Goal: Information Seeking & Learning: Find specific fact

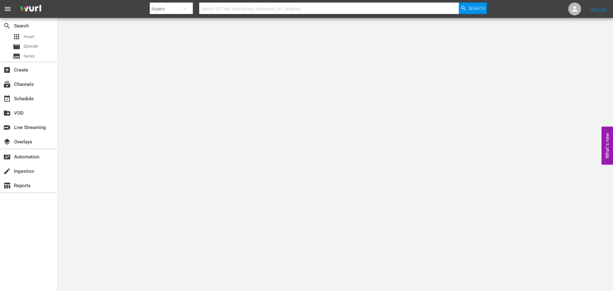
click at [242, 12] on input "text" at bounding box center [329, 8] width 260 height 15
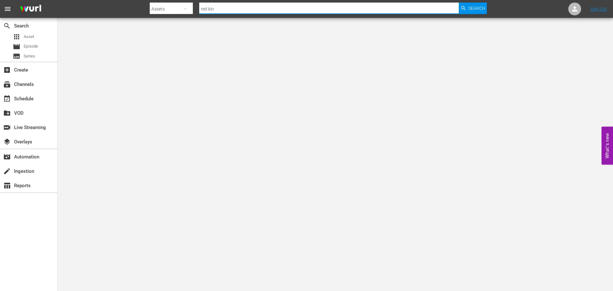
type input "red king"
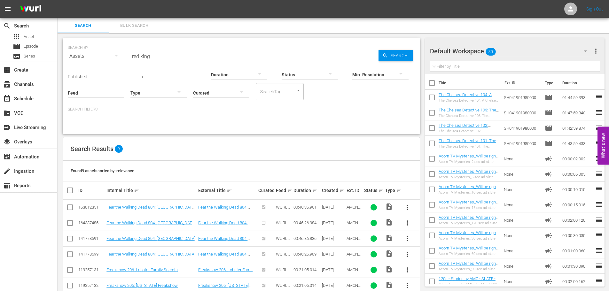
click at [165, 49] on input "red king" at bounding box center [254, 56] width 248 height 15
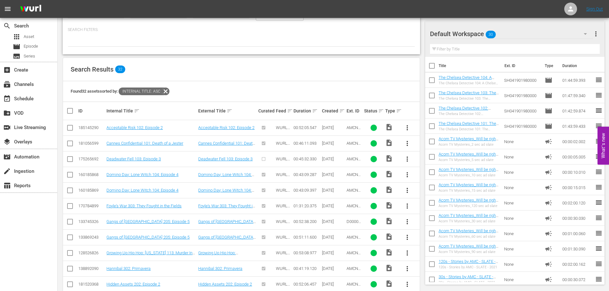
scroll to position [6, 0]
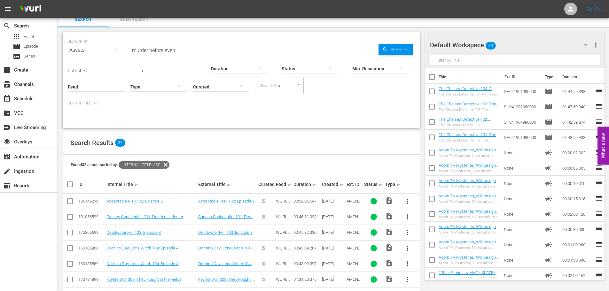
click at [191, 50] on input "murder before even" at bounding box center [254, 49] width 248 height 15
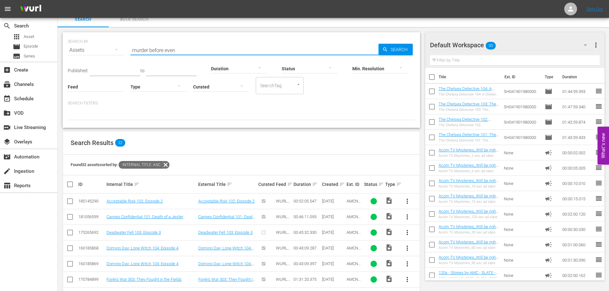
click at [191, 50] on input "murder before even" at bounding box center [254, 49] width 248 height 15
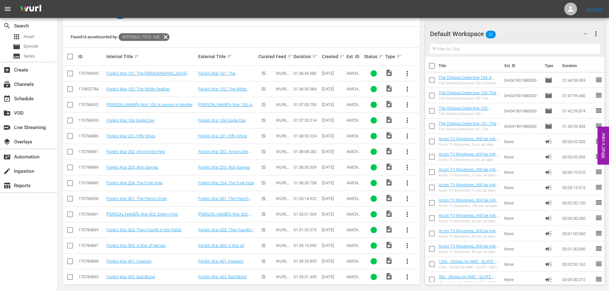
scroll to position [0, 0]
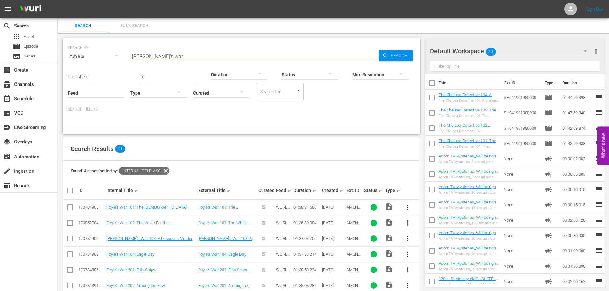
click at [175, 59] on input "[PERSON_NAME]'s war" at bounding box center [254, 56] width 248 height 15
click at [171, 55] on input "foyle" at bounding box center [254, 56] width 248 height 15
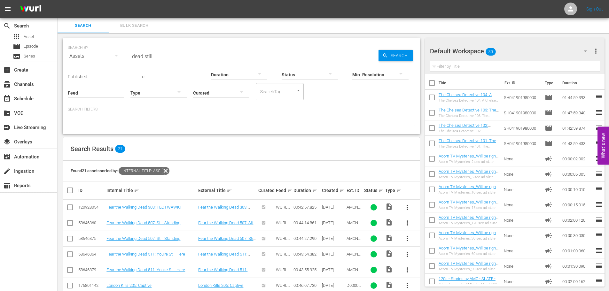
click at [157, 54] on input "dead still" at bounding box center [254, 56] width 248 height 15
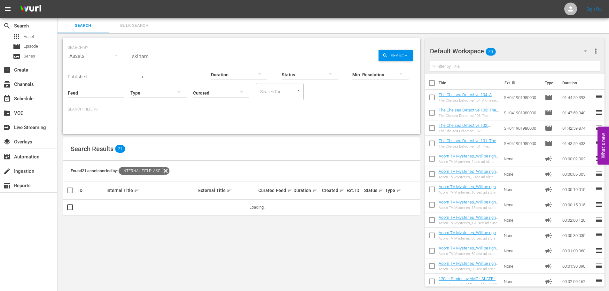
type input "Skinamarink"
